Goal: Task Accomplishment & Management: Understand process/instructions

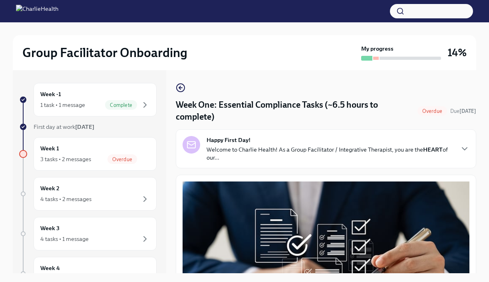
scroll to position [201, 0]
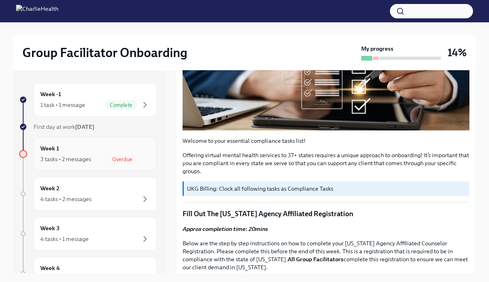
click at [90, 153] on div "Week 1 3 tasks • 2 messages Overdue" at bounding box center [94, 154] width 109 height 20
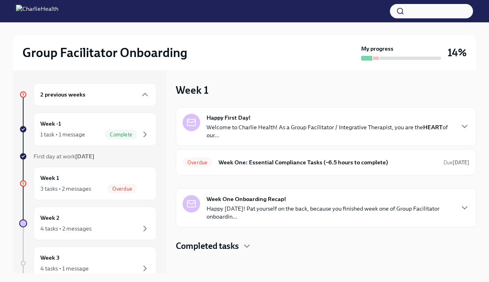
click at [127, 100] on div "2 previous weeks" at bounding box center [95, 94] width 123 height 23
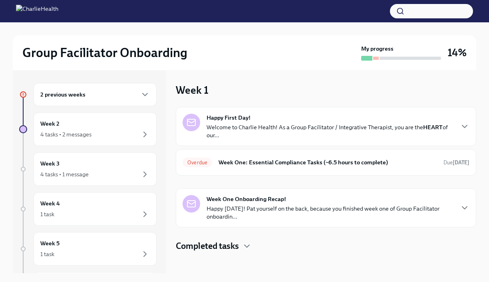
click at [127, 100] on div "2 previous weeks" at bounding box center [95, 94] width 123 height 23
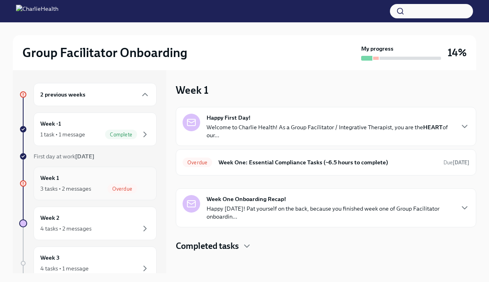
click at [119, 189] on span "Overdue" at bounding box center [122, 189] width 30 height 6
click at [287, 162] on h6 "Week One: Essential Compliance Tasks (~6.5 hours to complete)" at bounding box center [327, 162] width 218 height 9
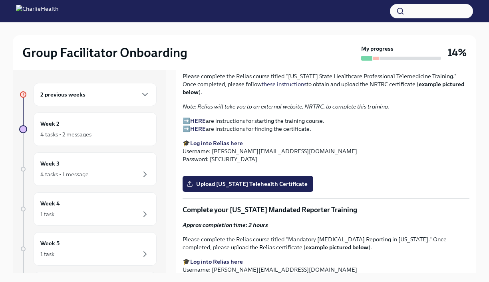
scroll to position [1100, 0]
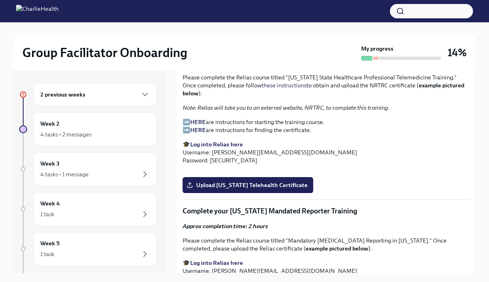
click at [196, 119] on strong "HERE" at bounding box center [198, 122] width 16 height 7
click at [200, 127] on strong "HERE" at bounding box center [198, 130] width 16 height 7
click at [225, 141] on strong "Log into Relias here" at bounding box center [216, 144] width 53 height 7
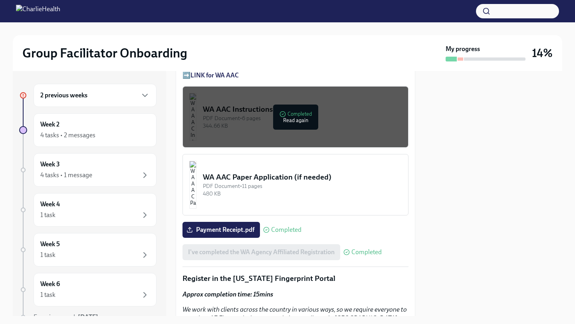
scroll to position [1109, 0]
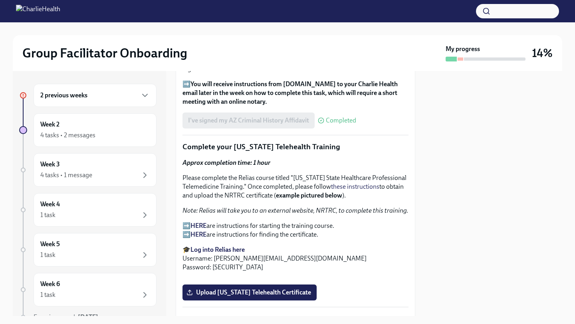
click at [201, 225] on strong "HERE" at bounding box center [198, 226] width 16 height 8
